Goal: Information Seeking & Learning: Learn about a topic

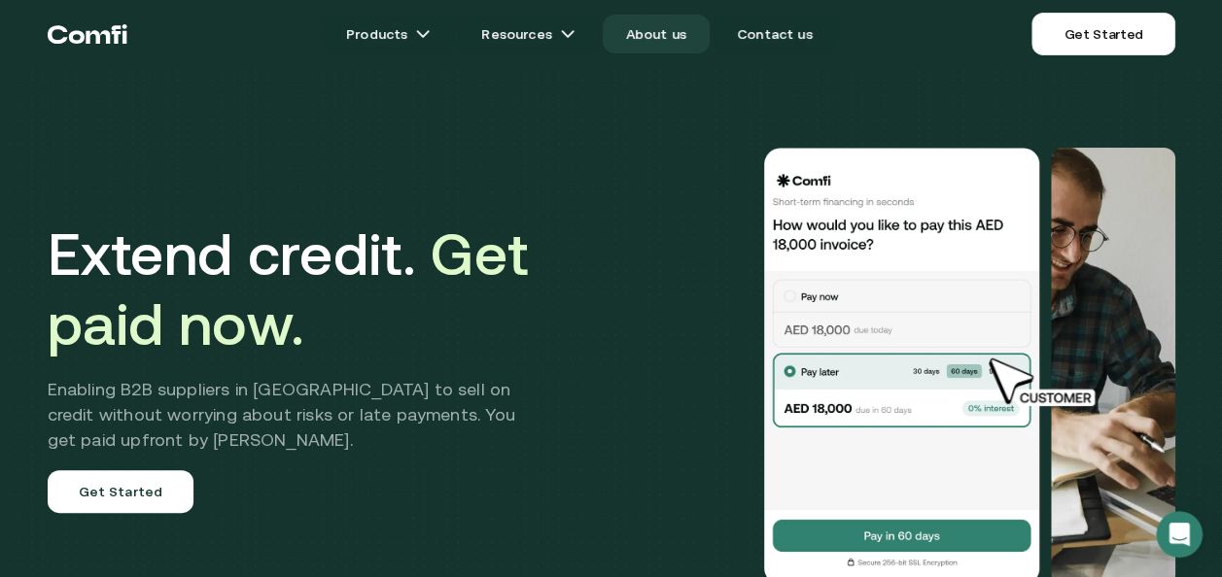
click at [653, 36] on link "About us" at bounding box center [656, 34] width 107 height 39
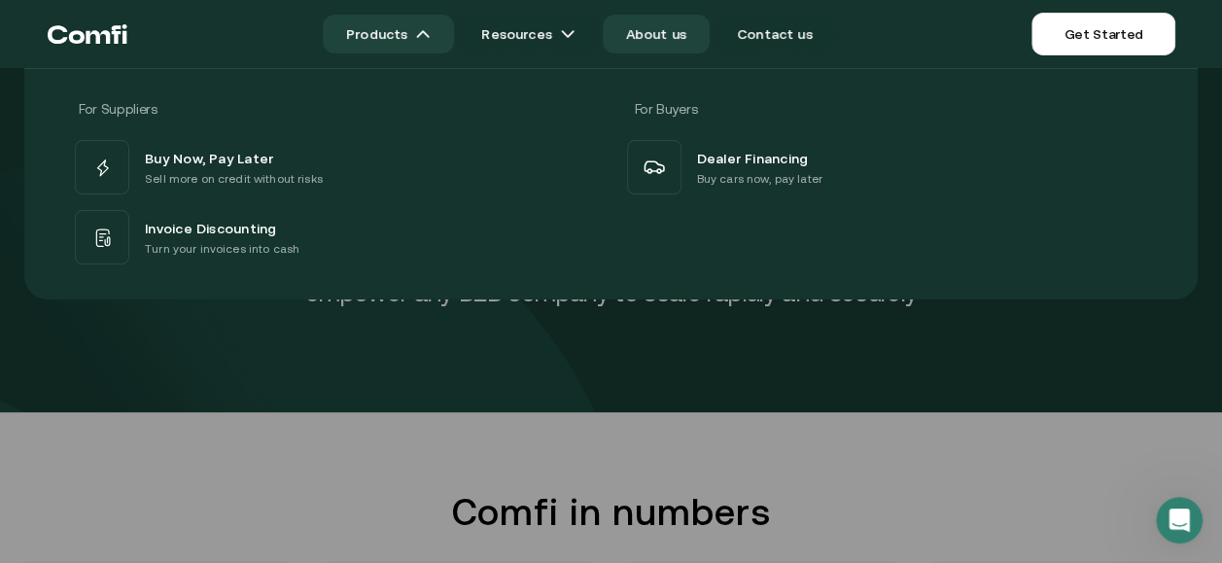
click at [392, 33] on link "Products" at bounding box center [388, 34] width 131 height 39
click at [414, 39] on link "Products" at bounding box center [388, 34] width 131 height 39
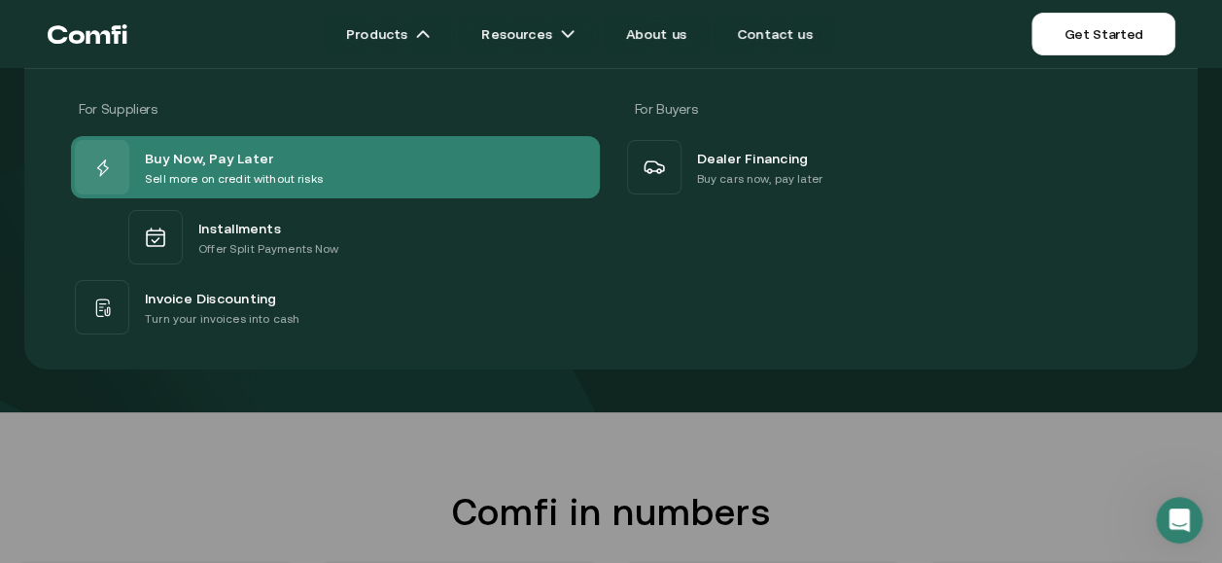
click at [233, 169] on p "Sell more on credit without risks" at bounding box center [234, 178] width 178 height 19
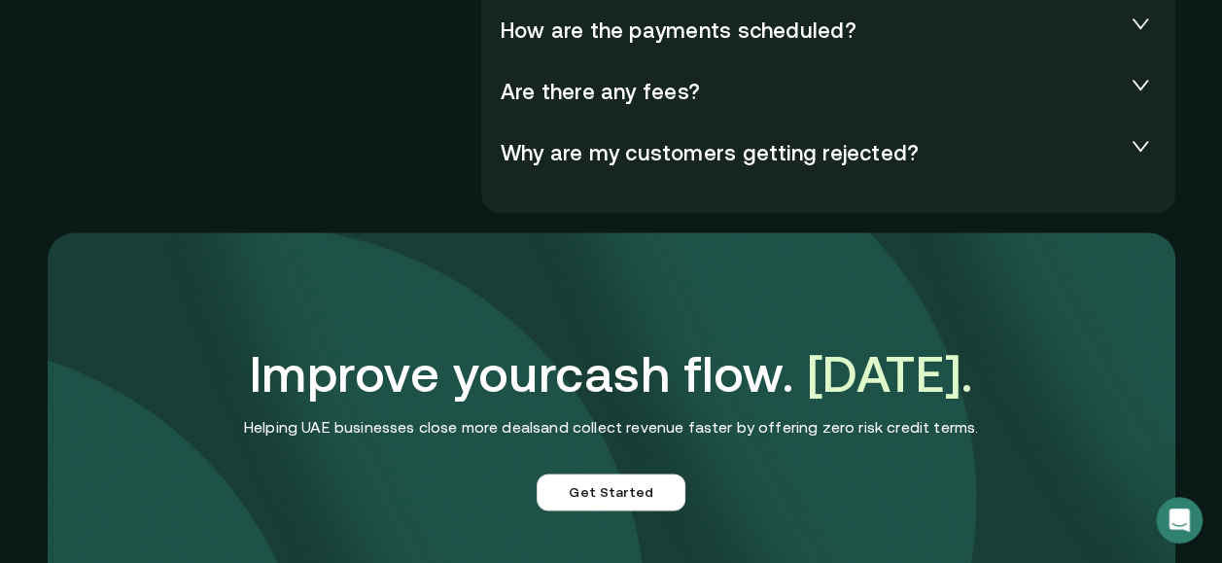
scroll to position [4373, 0]
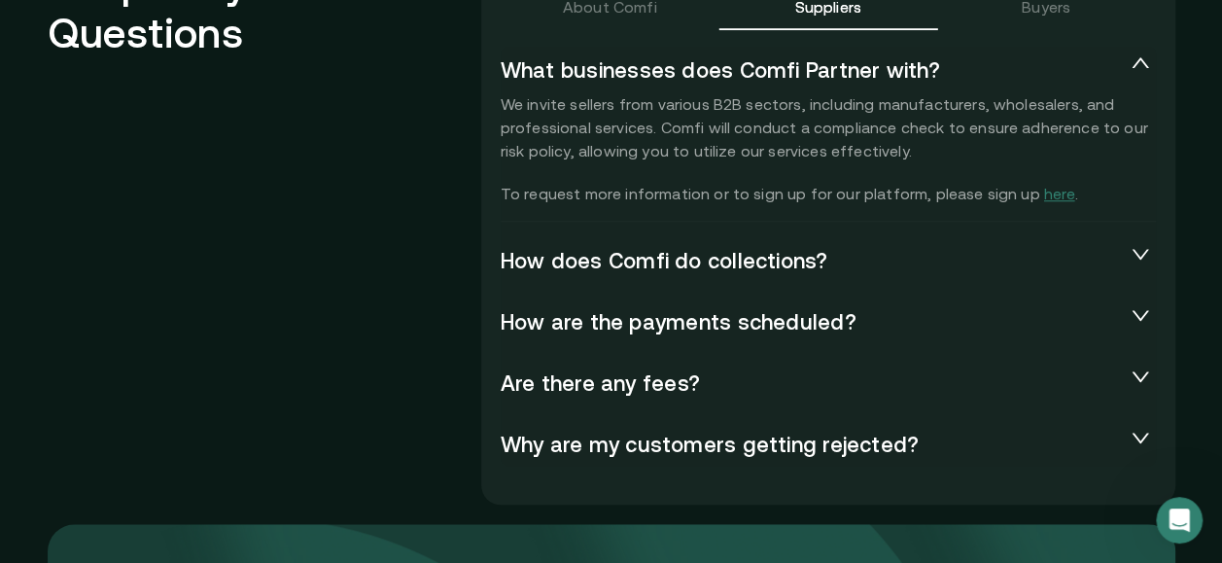
click at [743, 266] on span "How does Comfi do collections?" at bounding box center [812, 259] width 624 height 23
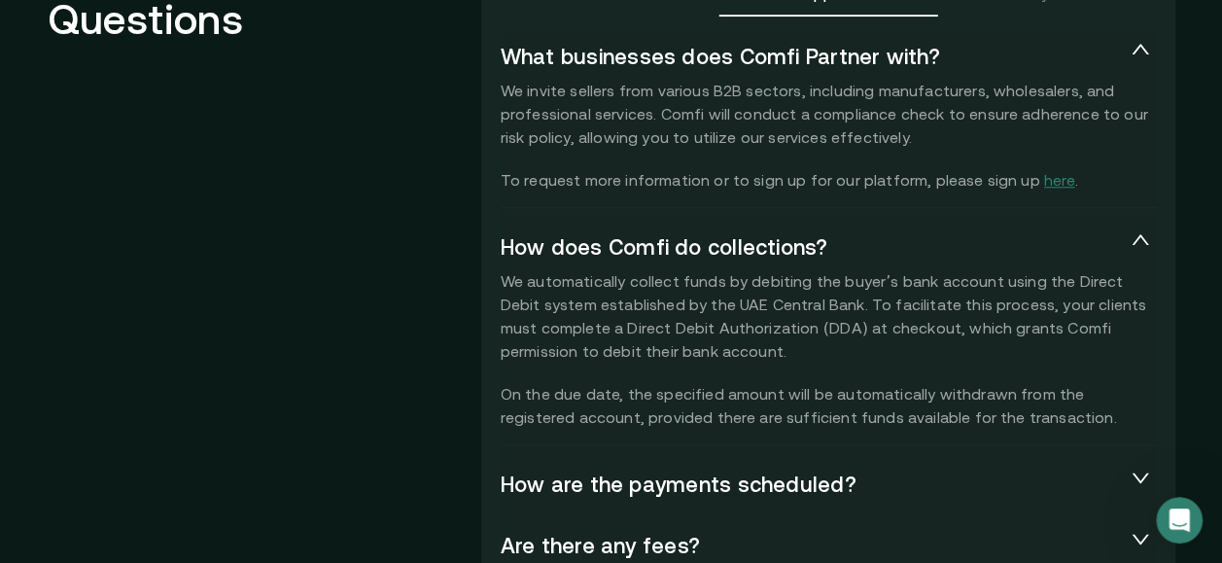
scroll to position [4470, 0]
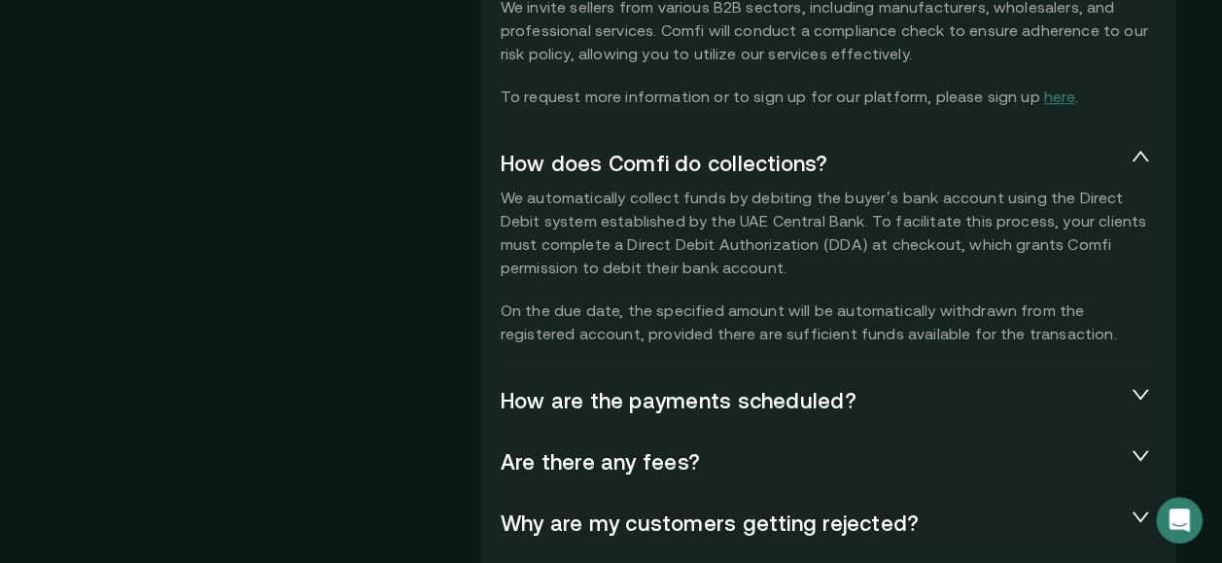
click at [583, 161] on span "How does Comfi do collections?" at bounding box center [812, 162] width 624 height 23
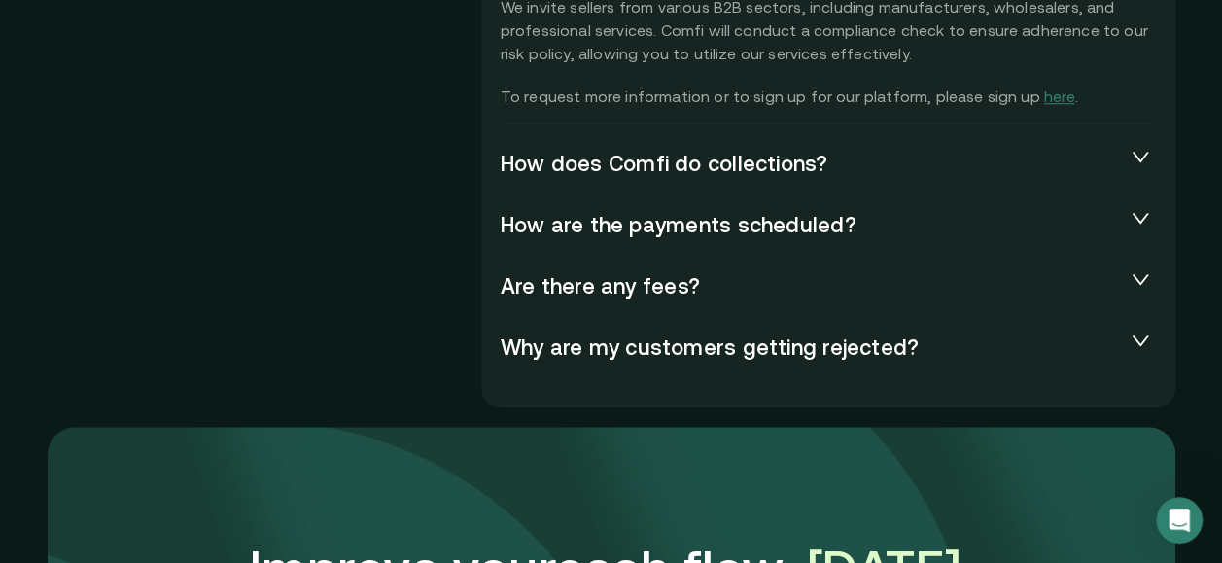
click at [659, 227] on span "How are the payments scheduled?" at bounding box center [812, 223] width 624 height 23
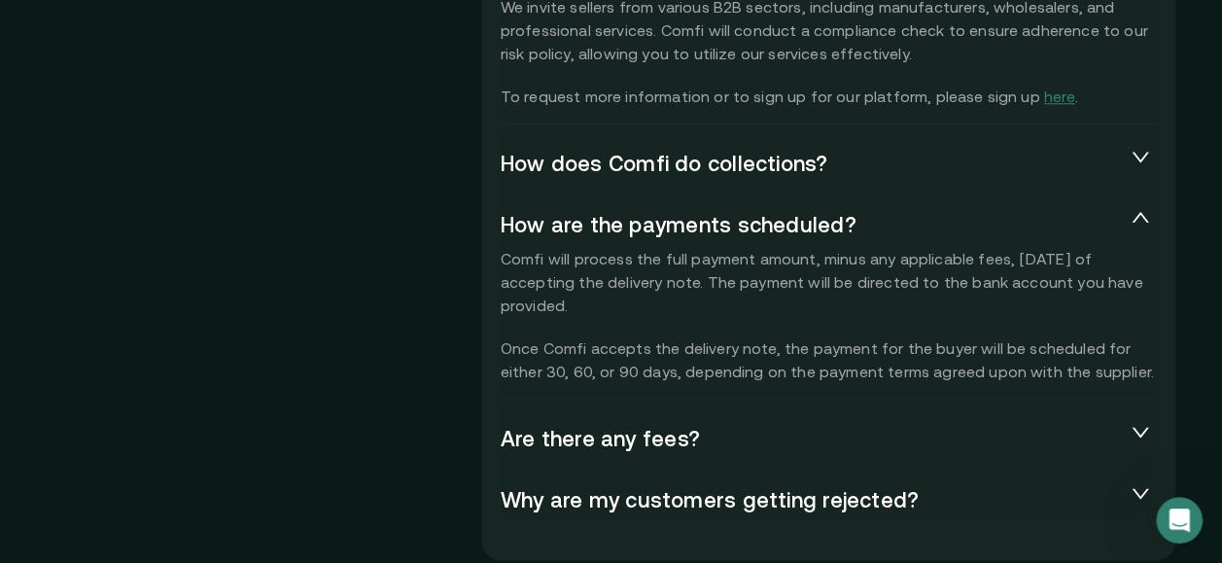
scroll to position [4567, 0]
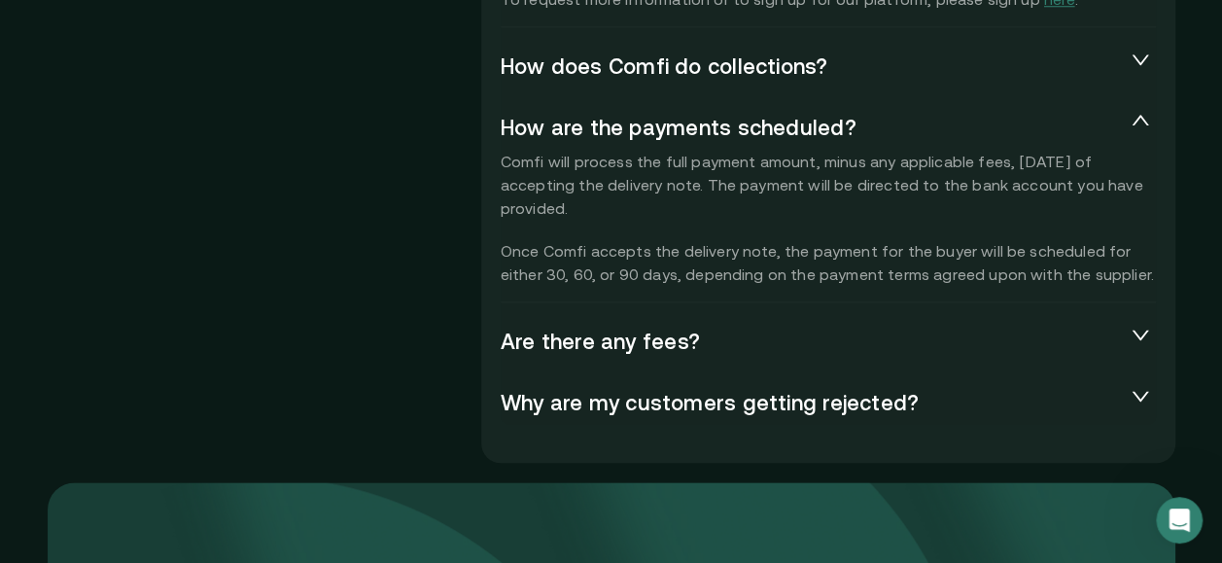
click at [647, 354] on div "Are there any fees?" at bounding box center [827, 340] width 655 height 47
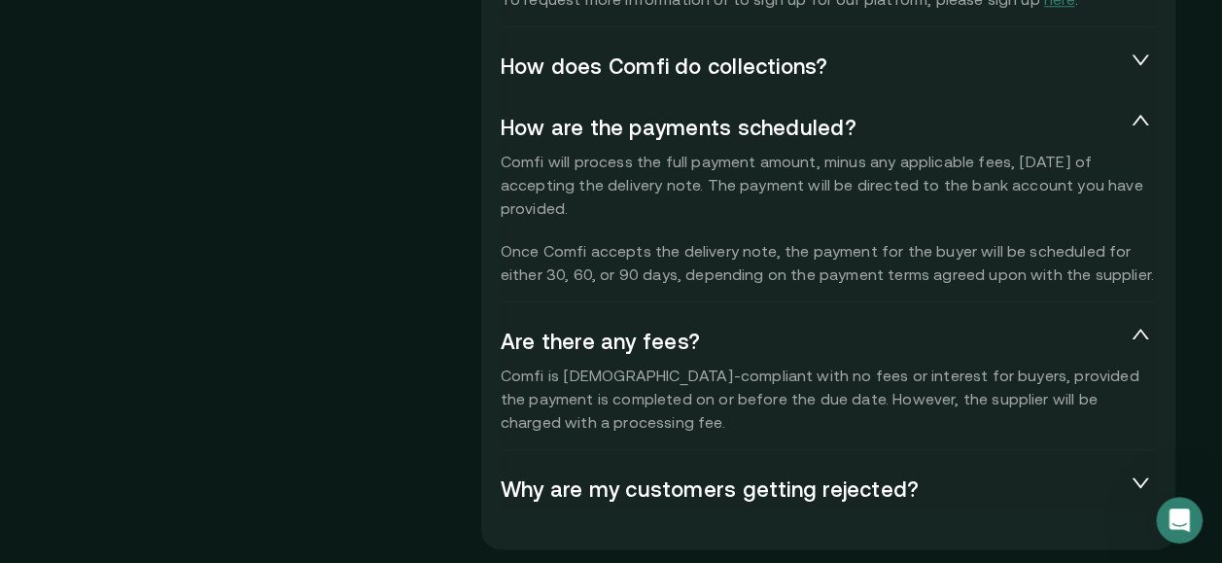
click at [698, 348] on span "Are there any fees?" at bounding box center [812, 339] width 624 height 23
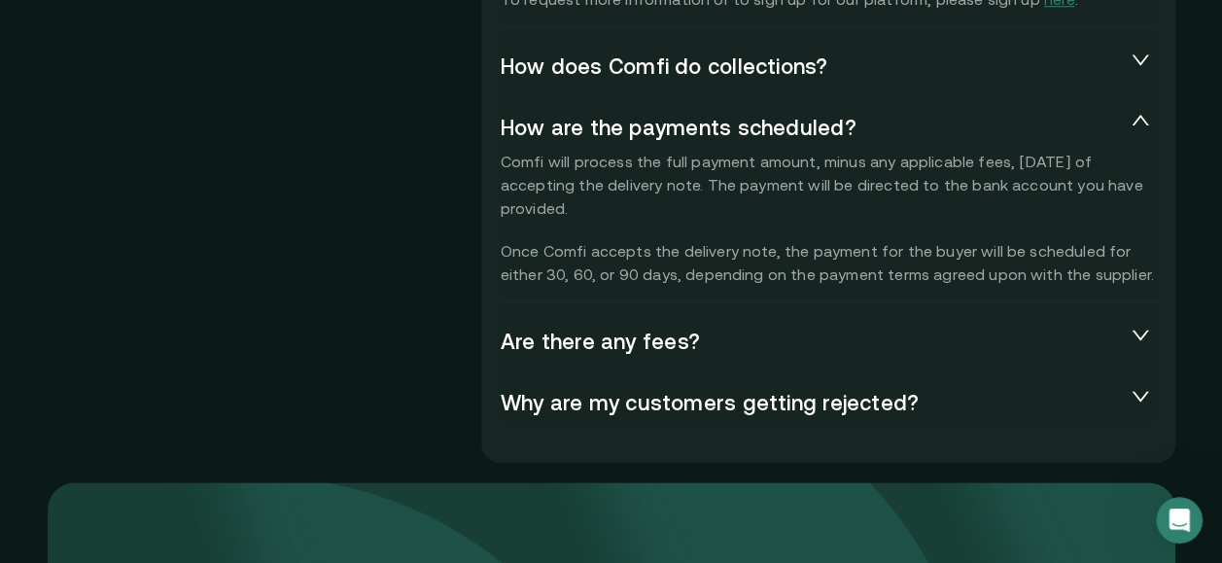
click at [694, 408] on span "Why are my customers getting rejected?" at bounding box center [812, 401] width 624 height 23
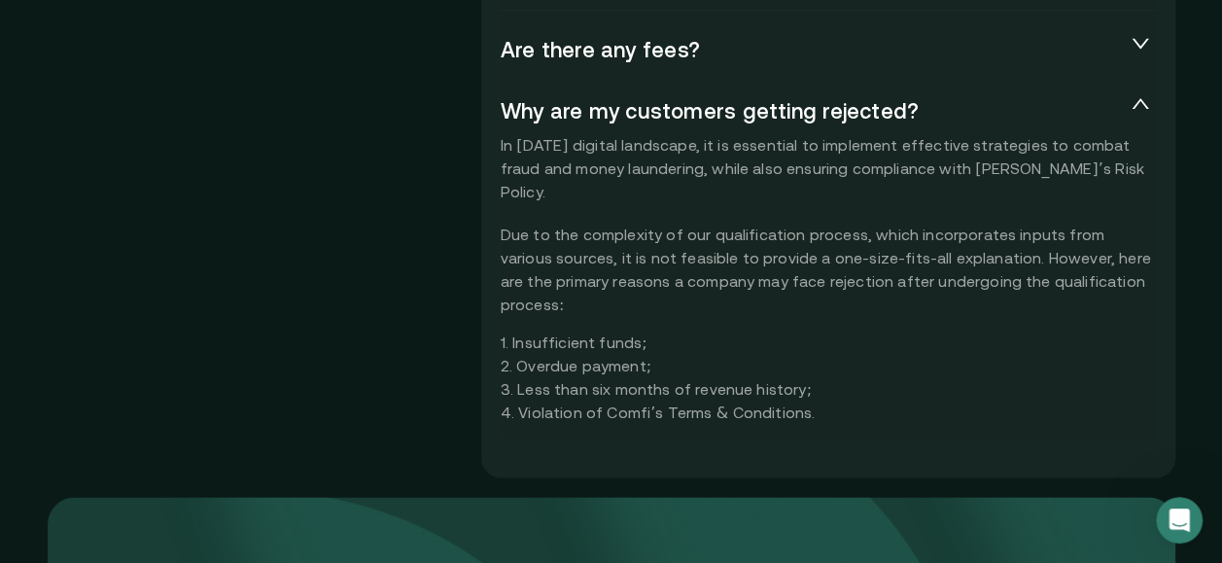
scroll to position [4179, 0]
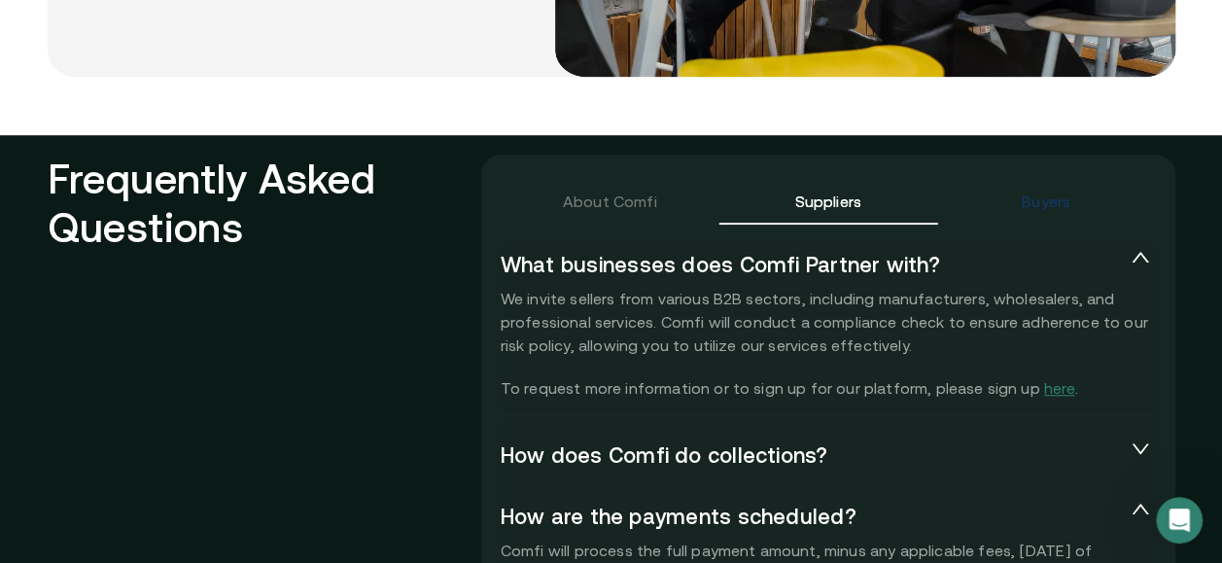
click at [1051, 190] on div "Buyers" at bounding box center [1045, 201] width 49 height 23
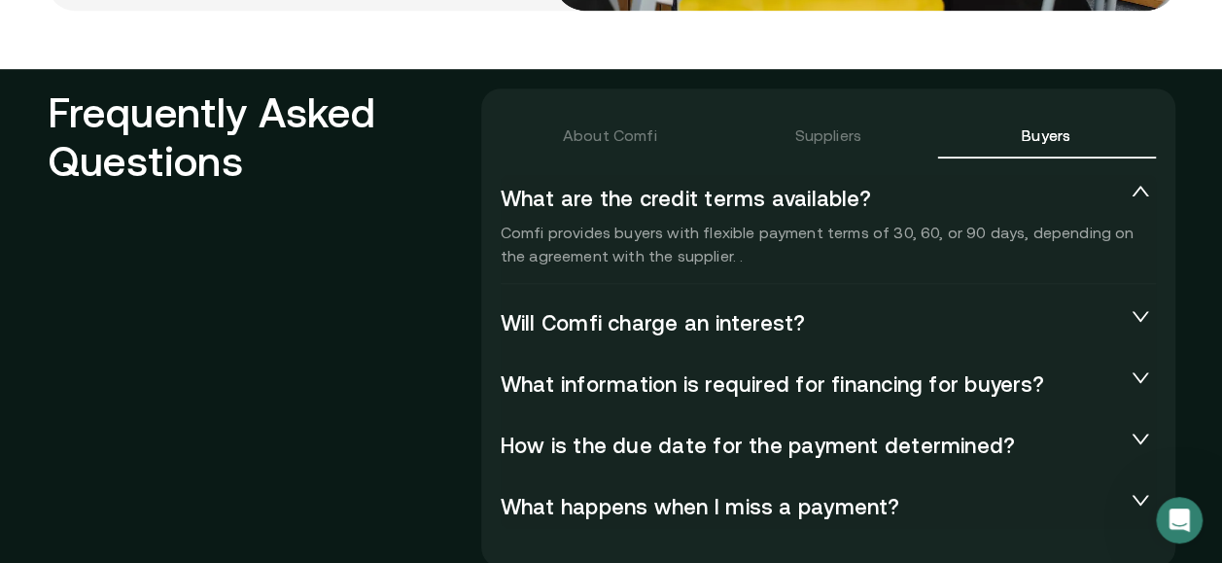
scroll to position [4276, 0]
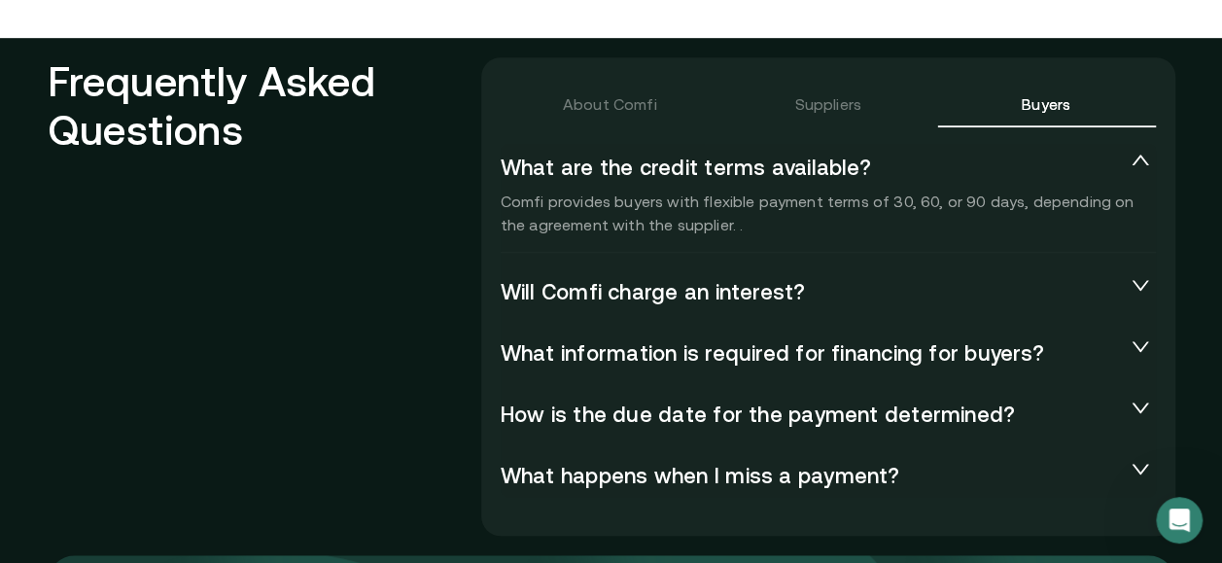
click at [579, 309] on div "Will Comfi charge an interest?" at bounding box center [827, 290] width 655 height 47
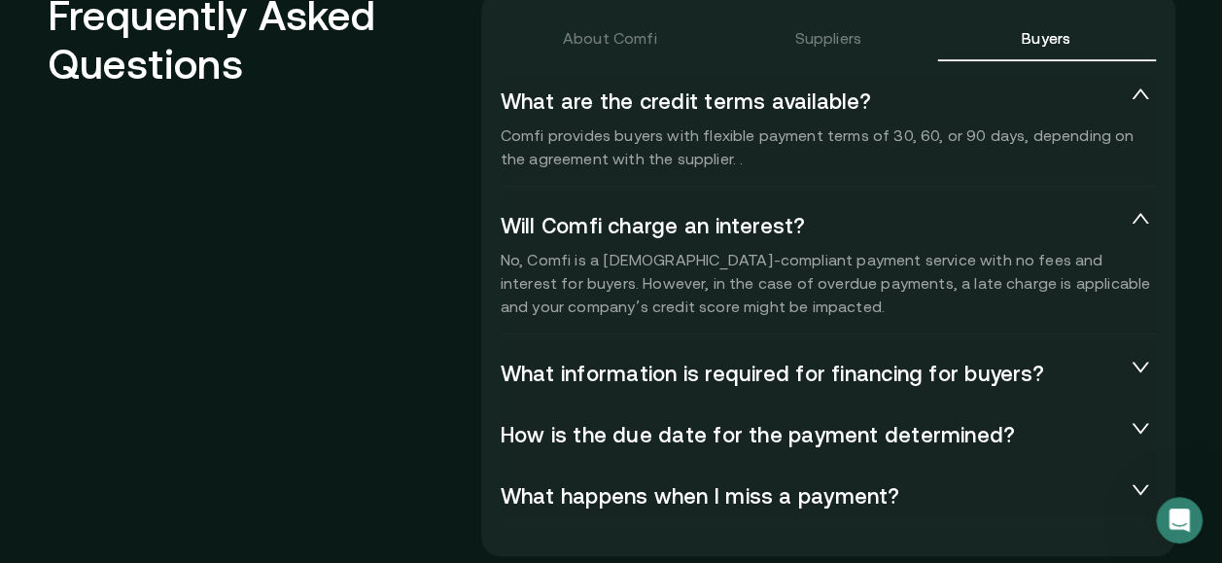
scroll to position [4373, 0]
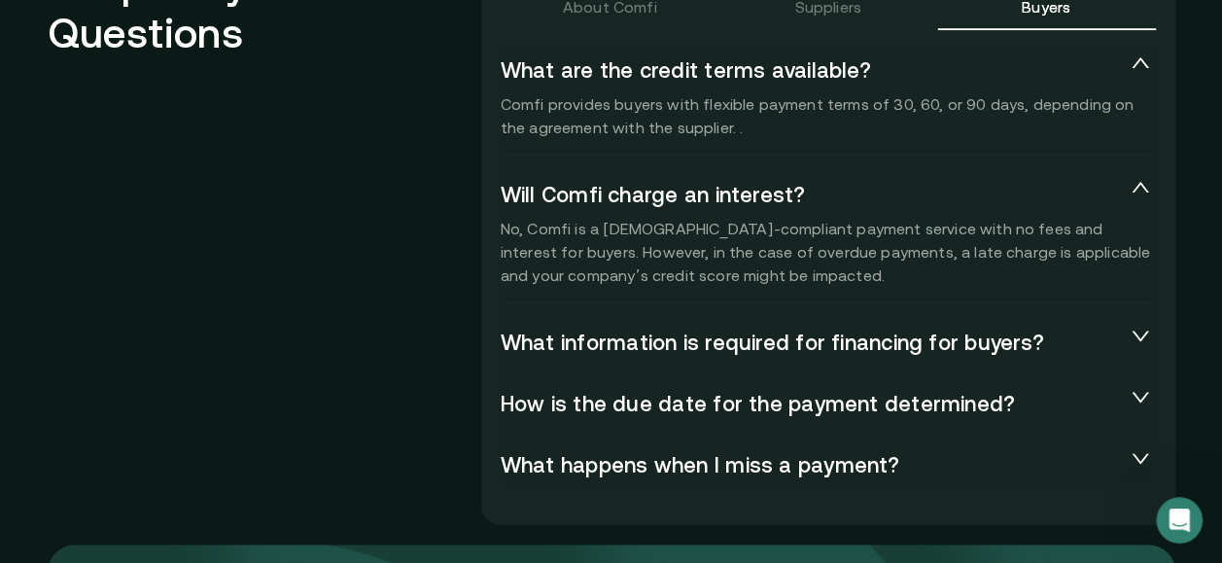
click at [735, 197] on span "Will Comfi charge an interest?" at bounding box center [812, 193] width 624 height 23
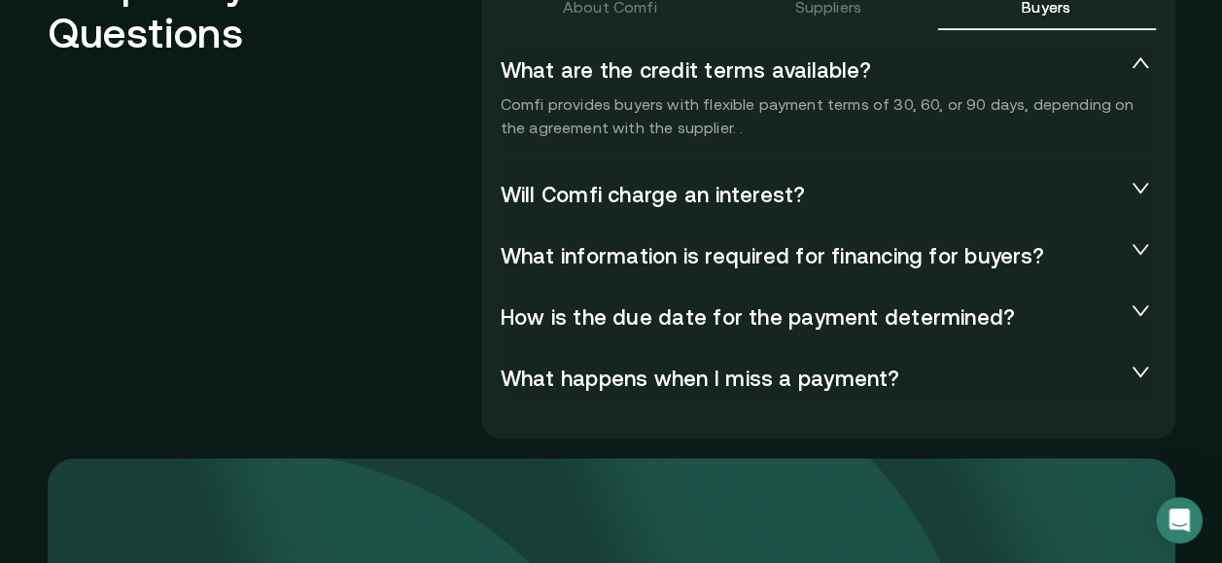
click at [724, 263] on span "What information is required for financing for buyers?" at bounding box center [812, 254] width 624 height 23
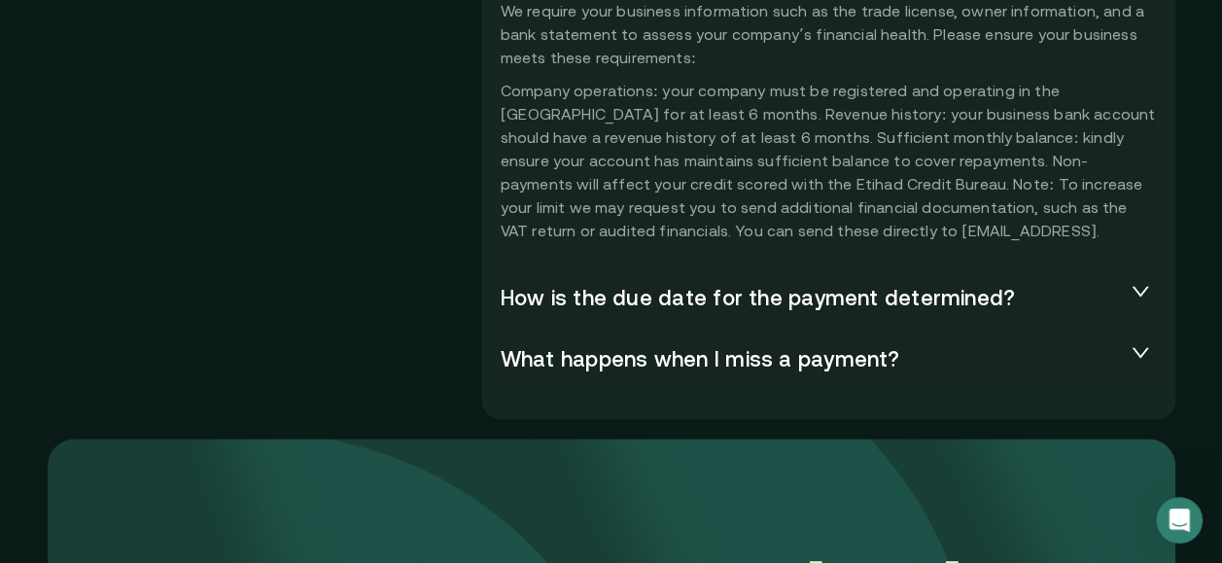
scroll to position [4665, 0]
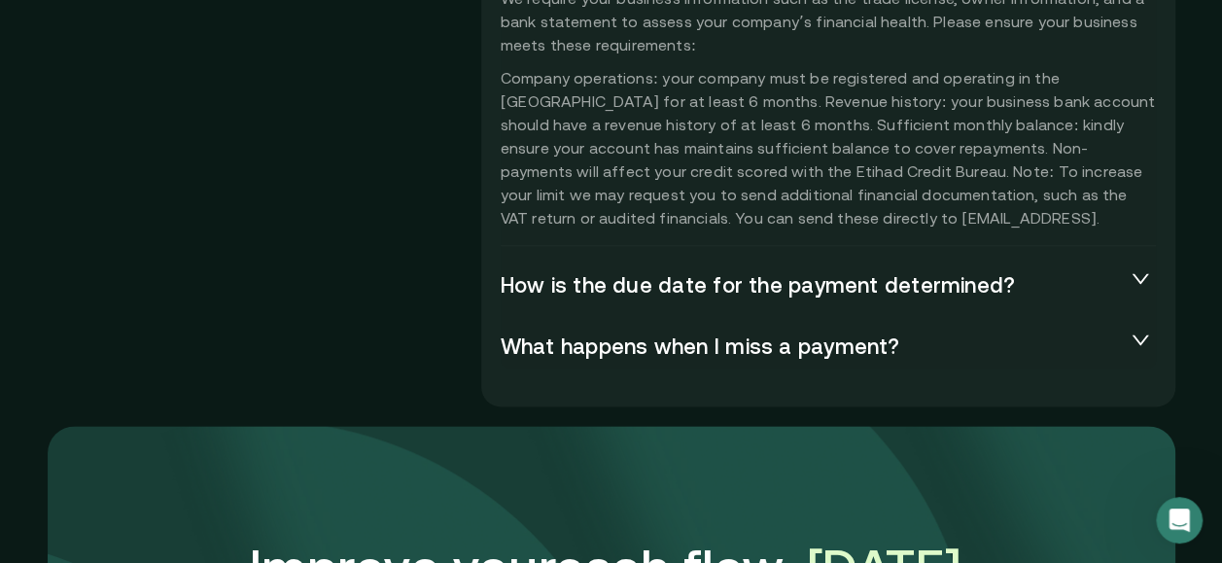
click at [608, 289] on span "How is the due date for the payment determined?" at bounding box center [812, 283] width 624 height 23
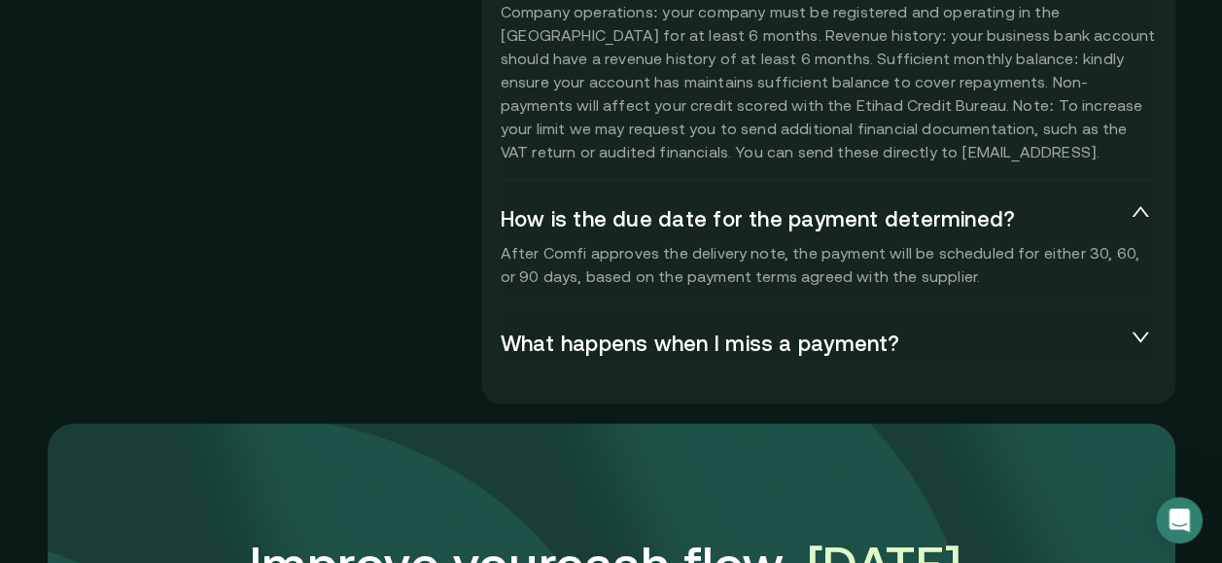
scroll to position [4762, 0]
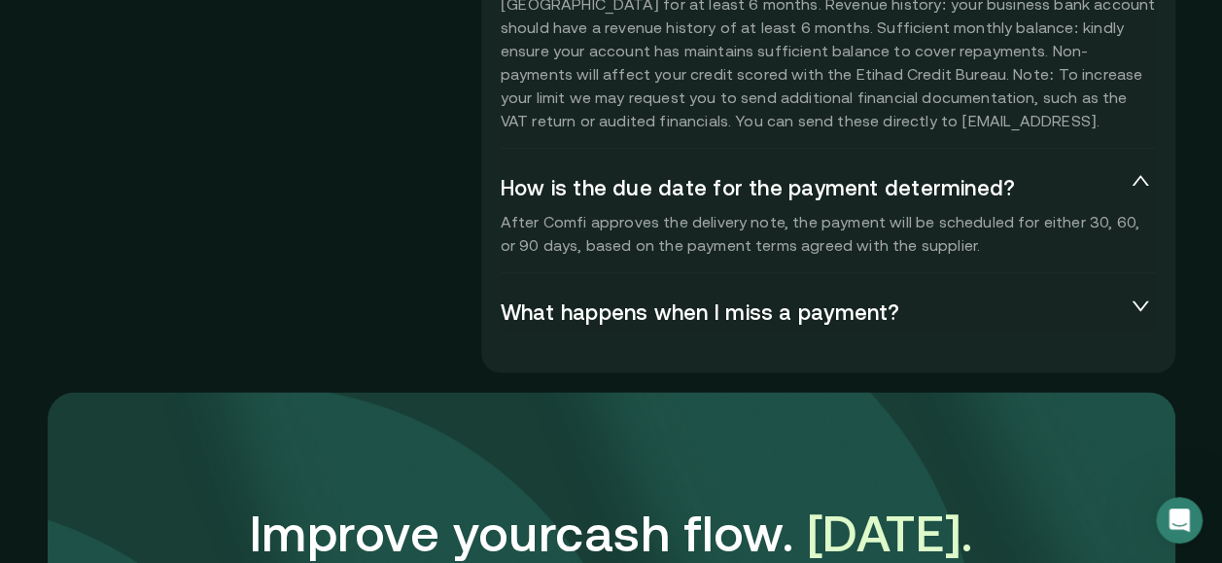
click at [668, 318] on span "What happens when I miss a payment?" at bounding box center [812, 310] width 624 height 23
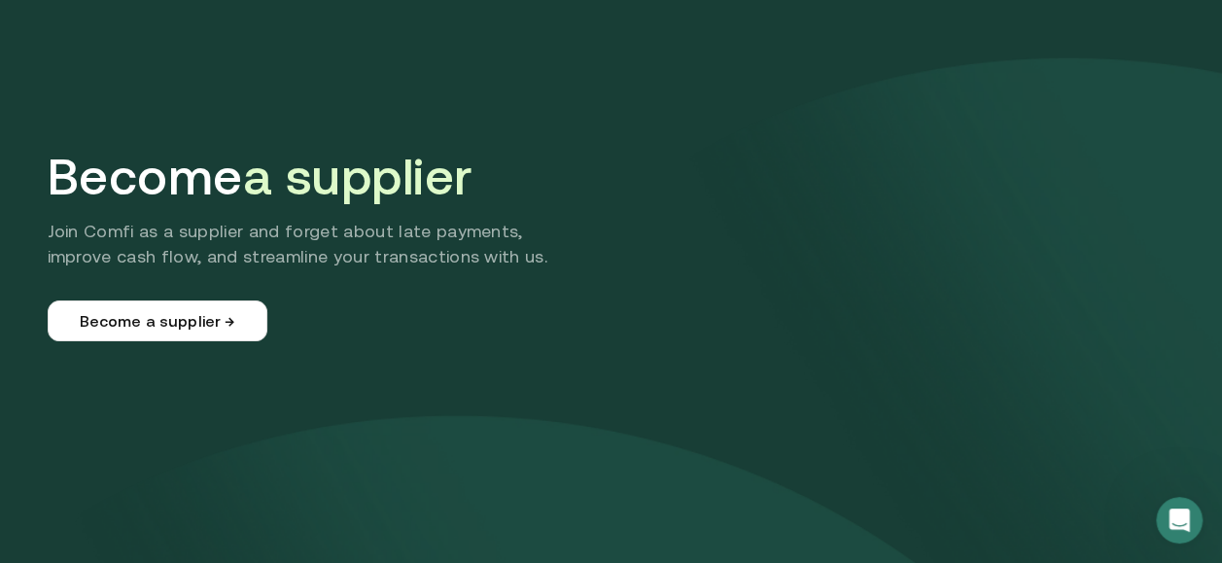
scroll to position [0, 0]
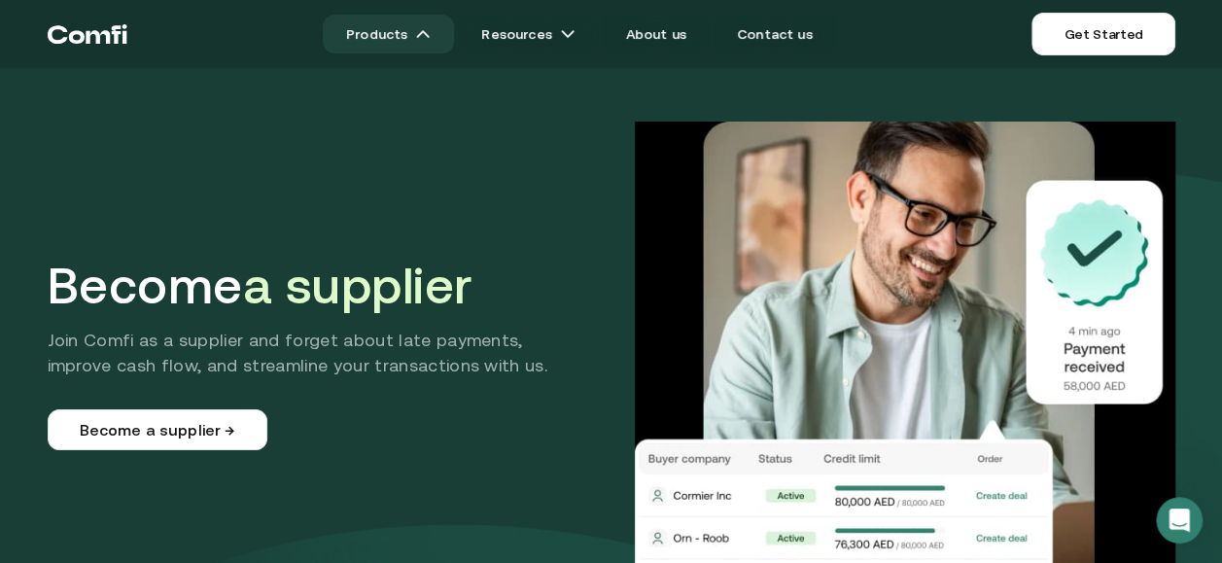
click at [406, 36] on link "Products" at bounding box center [388, 34] width 131 height 39
click at [428, 26] on img at bounding box center [423, 34] width 16 height 16
click at [428, 27] on img at bounding box center [423, 34] width 16 height 16
click at [431, 36] on img at bounding box center [423, 34] width 16 height 16
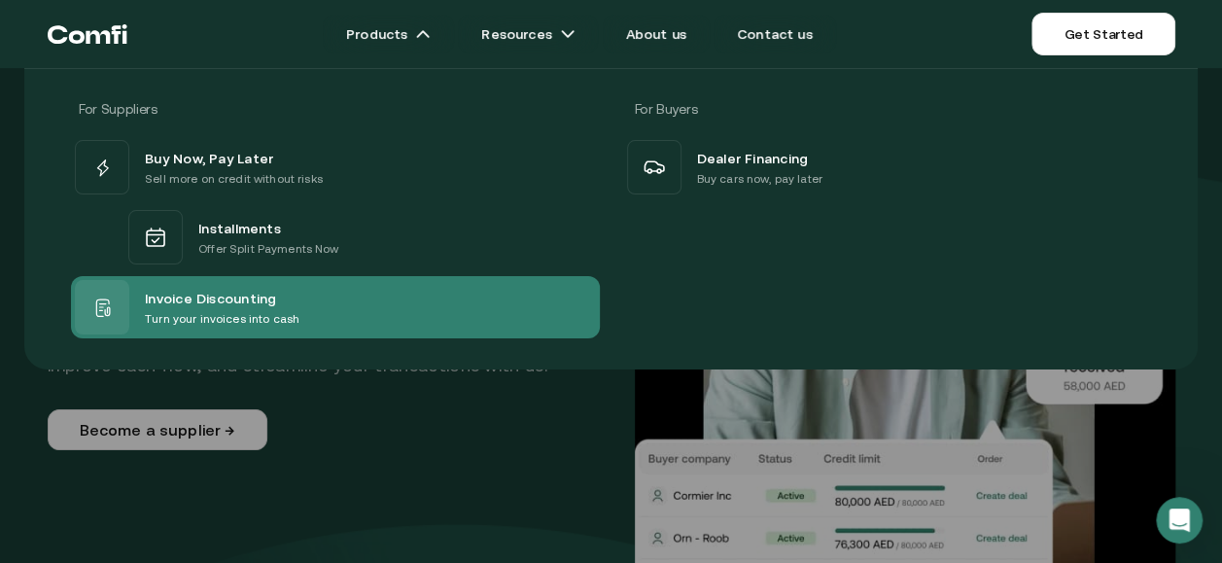
click at [215, 292] on span "Invoice Discounting" at bounding box center [210, 297] width 131 height 23
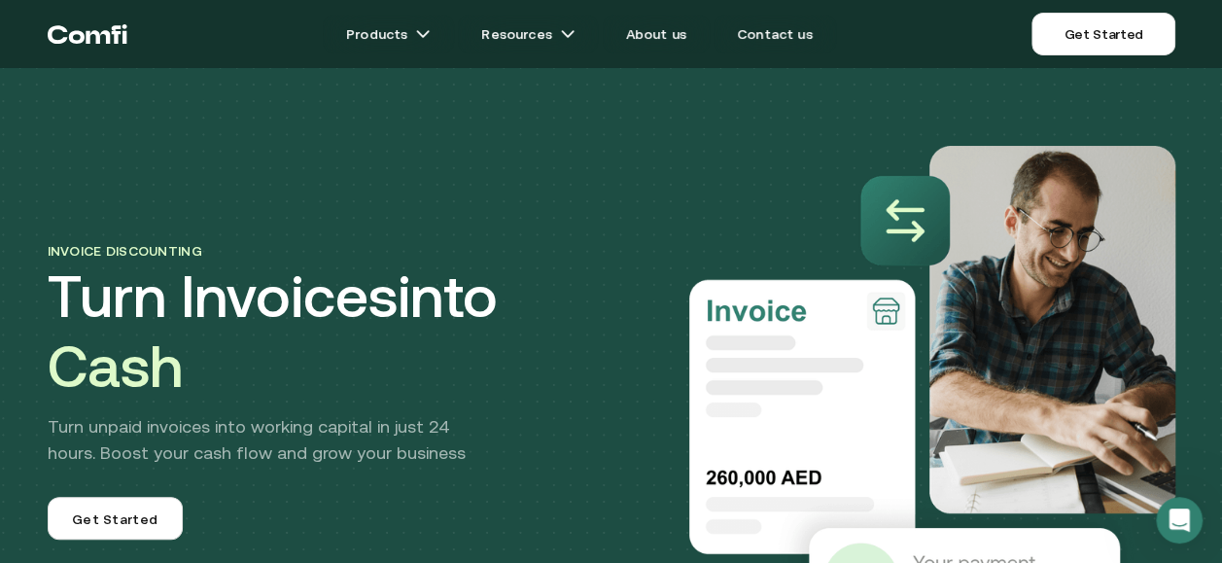
drag, startPoint x: 301, startPoint y: 199, endPoint x: 274, endPoint y: 212, distance: 30.0
drag, startPoint x: 274, startPoint y: 212, endPoint x: 692, endPoint y: 79, distance: 438.6
click at [696, 87] on div "Invoice discounting Turn Invoices into Cash Turn unpaid invoices into working c…" at bounding box center [611, 350] width 1166 height 564
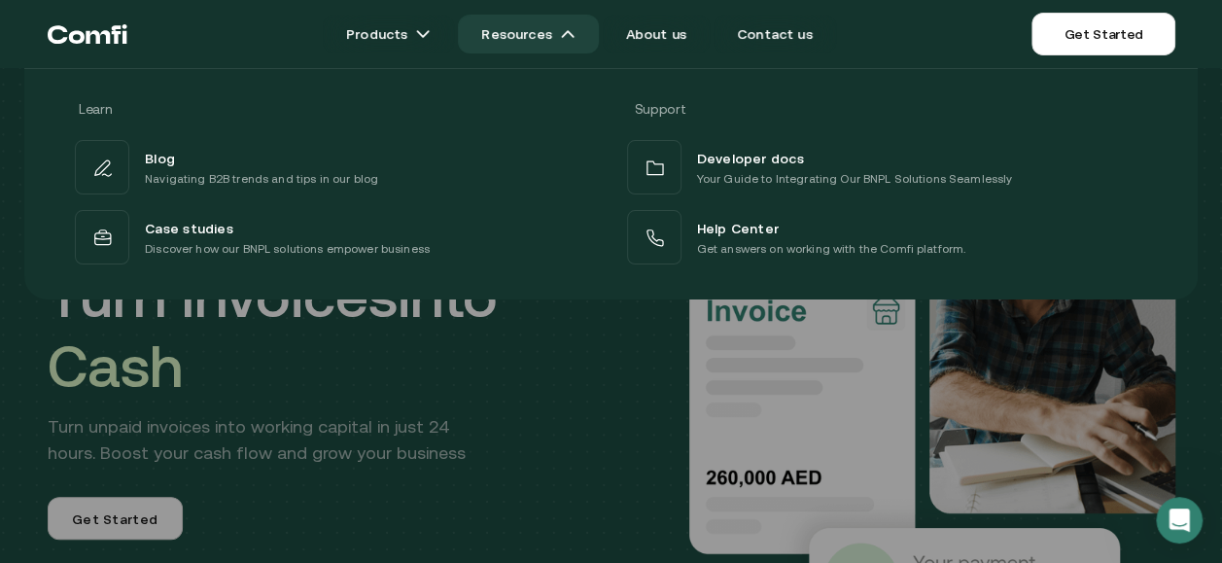
click at [511, 38] on link "Resources" at bounding box center [528, 34] width 140 height 39
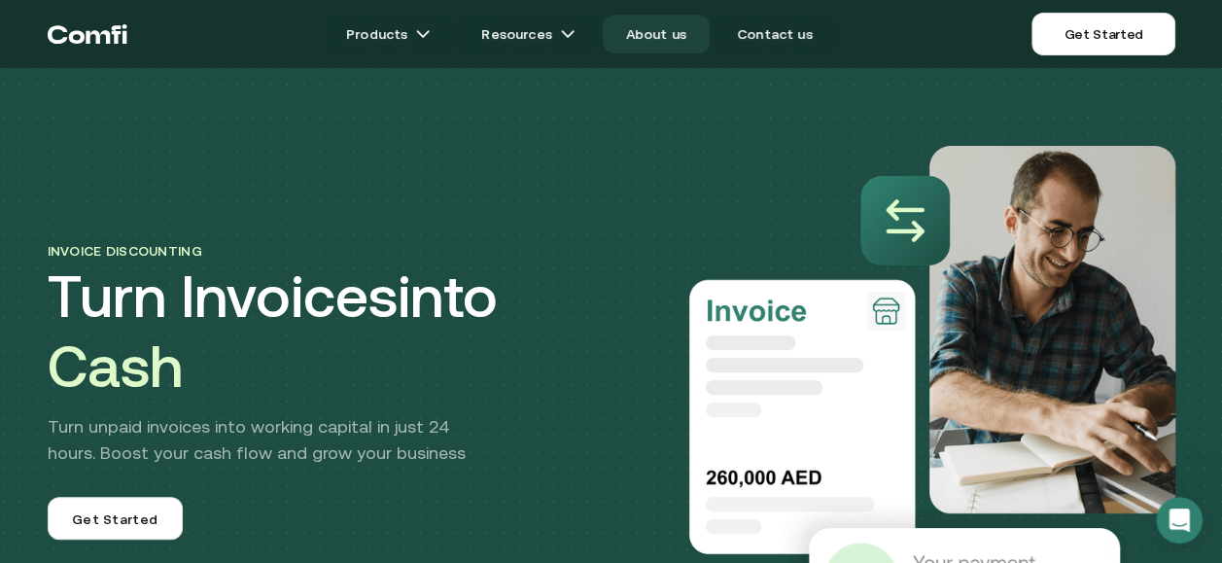
click at [655, 36] on link "About us" at bounding box center [656, 34] width 107 height 39
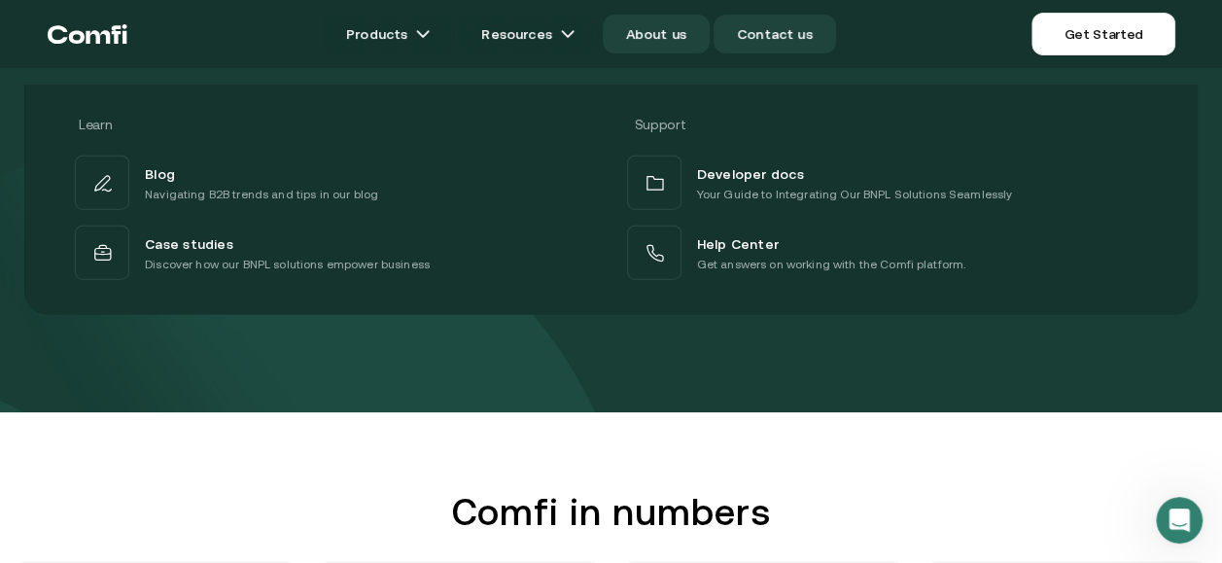
click at [775, 35] on link "Contact us" at bounding box center [774, 34] width 122 height 39
